Goal: Navigation & Orientation: Find specific page/section

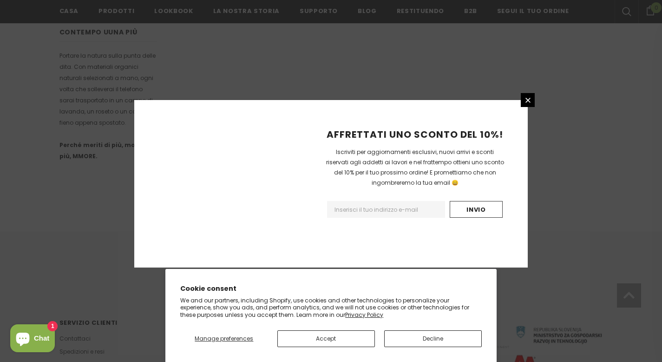
scroll to position [591, 0]
